Goal: Information Seeking & Learning: Learn about a topic

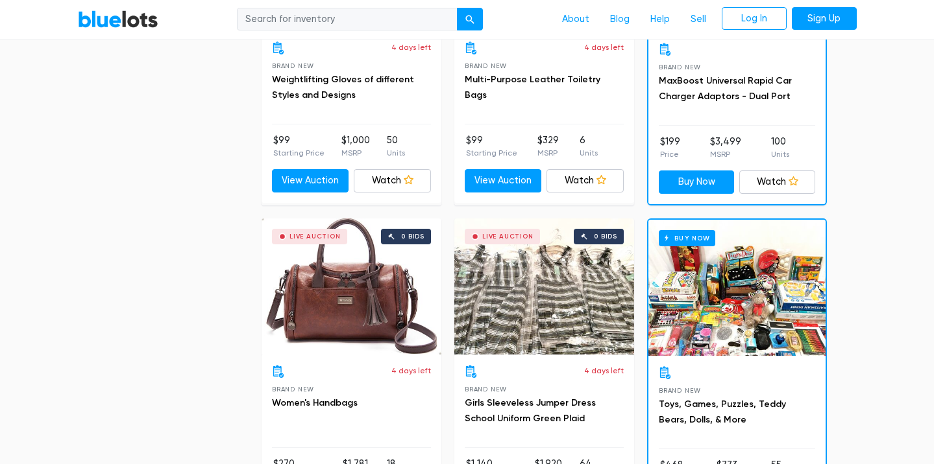
scroll to position [494, 0]
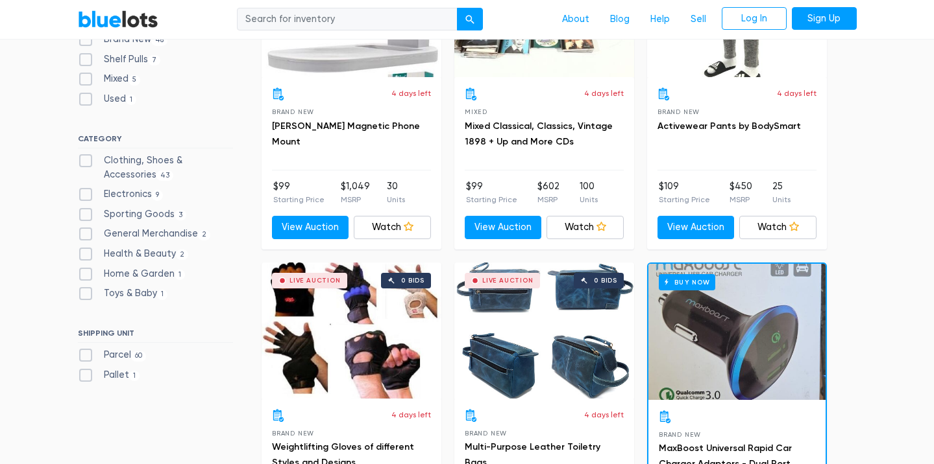
click at [137, 258] on label "Health & Beauty 2" at bounding box center [133, 254] width 111 height 14
click at [86, 256] on Beauty"] "Health & Beauty 2" at bounding box center [82, 251] width 8 height 8
checkbox Beauty"] "true"
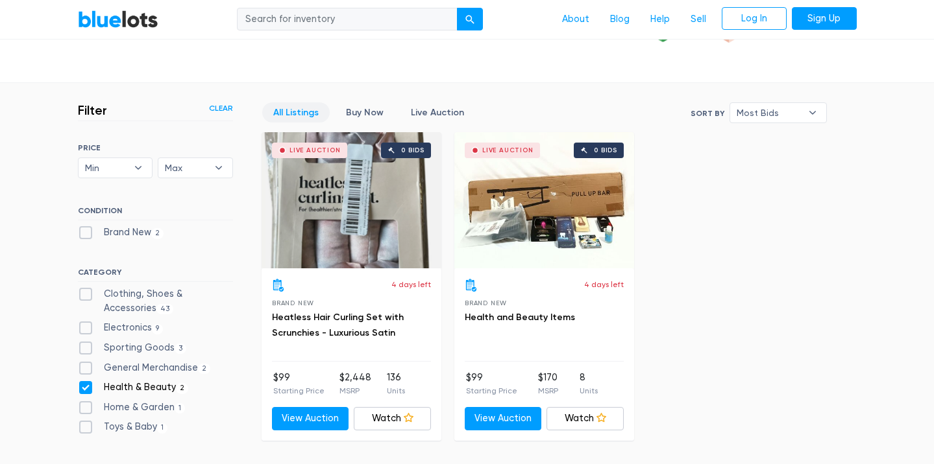
scroll to position [268, 0]
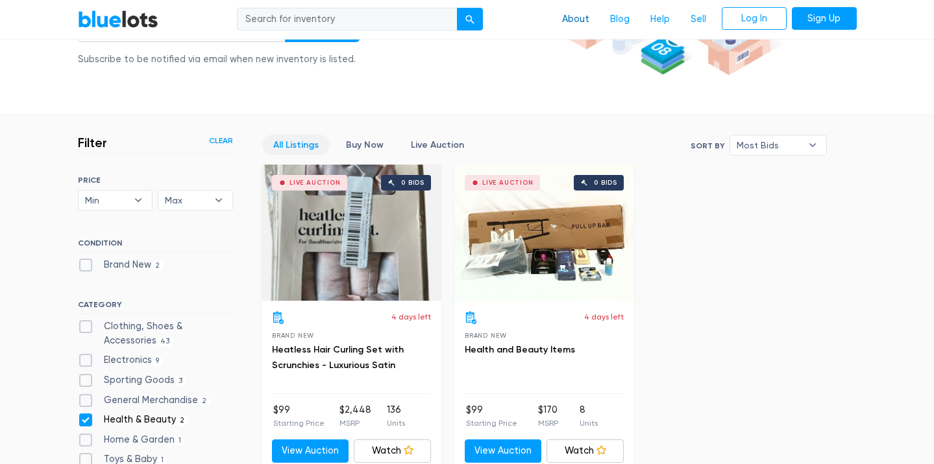
click at [577, 19] on link "About" at bounding box center [575, 19] width 48 height 25
